Goal: Task Accomplishment & Management: Complete application form

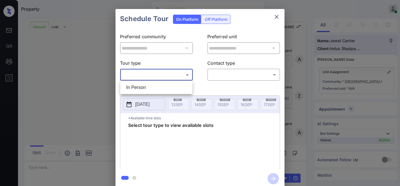
scroll to position [221, 0]
click at [162, 88] on li "In Person" at bounding box center [156, 88] width 69 height 10
type input "********"
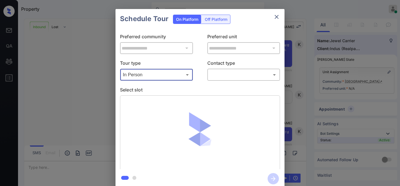
click at [221, 77] on body "Property Samantha Soliven Online Set yourself offline Set yourself on break Pro…" at bounding box center [200, 93] width 400 height 186
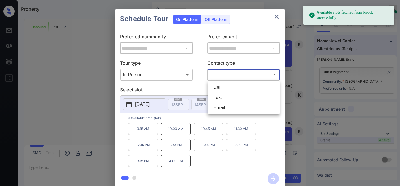
click at [219, 86] on li "Call" at bounding box center [243, 88] width 69 height 10
type input "****"
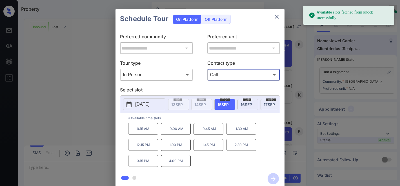
click at [150, 106] on p "[DATE]" at bounding box center [142, 104] width 14 height 7
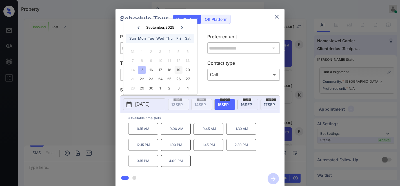
click at [180, 70] on div "19" at bounding box center [179, 70] width 8 height 8
click at [212, 89] on p "Select slot" at bounding box center [200, 90] width 160 height 9
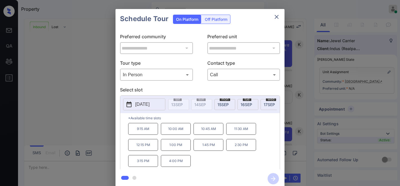
click at [150, 106] on p "[DATE]" at bounding box center [142, 104] width 14 height 7
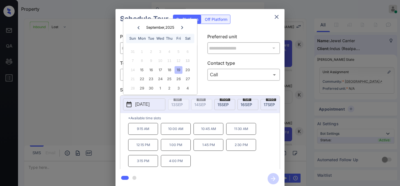
click at [233, 165] on div "9:15 AM 10:00 AM 10:45 AM 11:30 AM 12:15 PM 1:00 PM 1:45 PM 2:30 PM 3:15 PM 4:0…" at bounding box center [204, 145] width 152 height 45
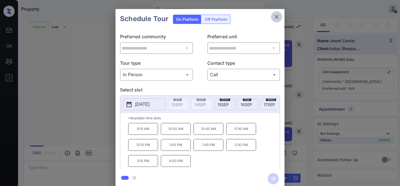
click at [277, 15] on icon "close" at bounding box center [276, 17] width 7 height 7
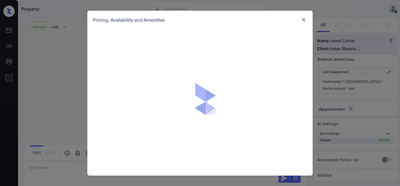
scroll to position [221, 0]
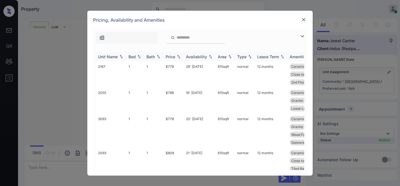
click at [173, 57] on div "Price" at bounding box center [171, 56] width 10 height 5
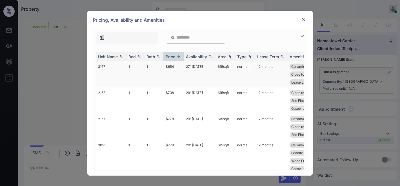
click at [176, 68] on td "$654" at bounding box center [173, 74] width 20 height 26
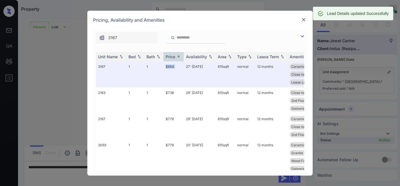
click at [302, 20] on img at bounding box center [304, 20] width 6 height 6
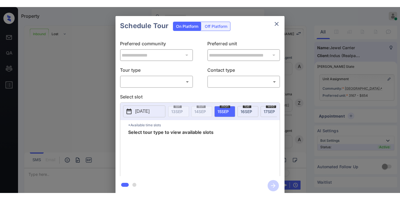
scroll to position [221, 0]
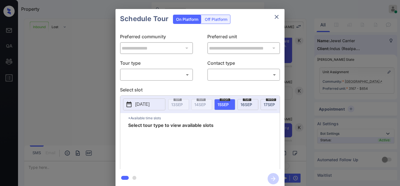
click at [173, 73] on body "Property [PERSON_NAME] Online Set yourself offline Set yourself on break Profil…" at bounding box center [200, 93] width 400 height 186
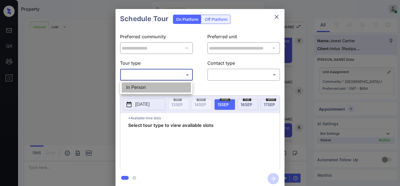
click at [164, 86] on li "In Person" at bounding box center [156, 88] width 69 height 10
type input "********"
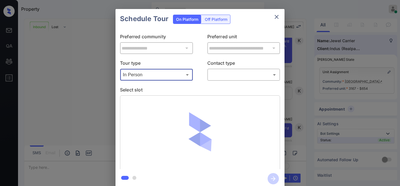
click at [233, 75] on body "Property [PERSON_NAME] Online Set yourself offline Set yourself on break Profil…" at bounding box center [200, 93] width 400 height 186
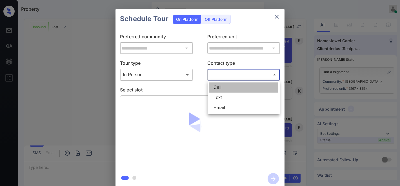
click at [231, 86] on li "Call" at bounding box center [243, 88] width 69 height 10
type input "****"
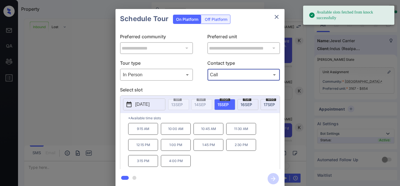
click at [147, 106] on p "[DATE]" at bounding box center [142, 104] width 14 height 7
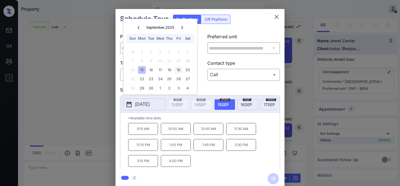
click at [179, 68] on div "19" at bounding box center [179, 70] width 8 height 8
click at [178, 165] on p "4:00 PM" at bounding box center [176, 161] width 30 height 12
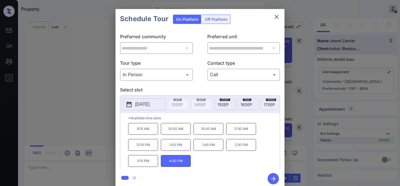
click at [147, 104] on p "[DATE]" at bounding box center [142, 104] width 14 height 7
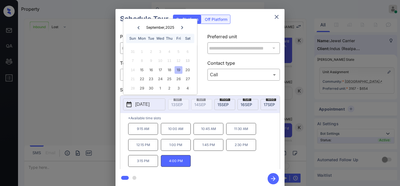
click at [181, 162] on p "4:00 PM" at bounding box center [176, 161] width 30 height 12
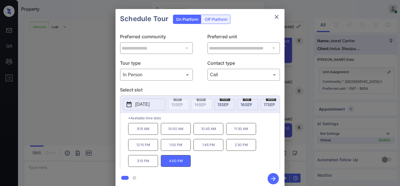
click at [272, 181] on icon "button" at bounding box center [273, 178] width 11 height 11
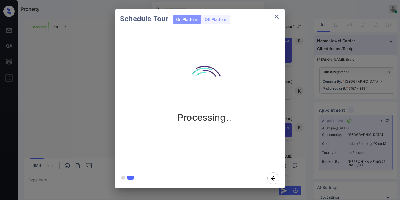
click at [261, 43] on div "Processing.." at bounding box center [205, 99] width 178 height 140
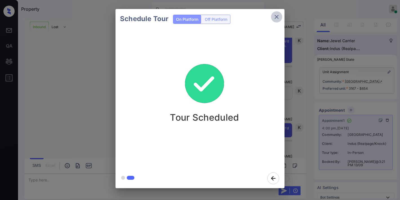
click at [280, 16] on button "close" at bounding box center [276, 16] width 11 height 11
